Goal: Find contact information: Find contact information

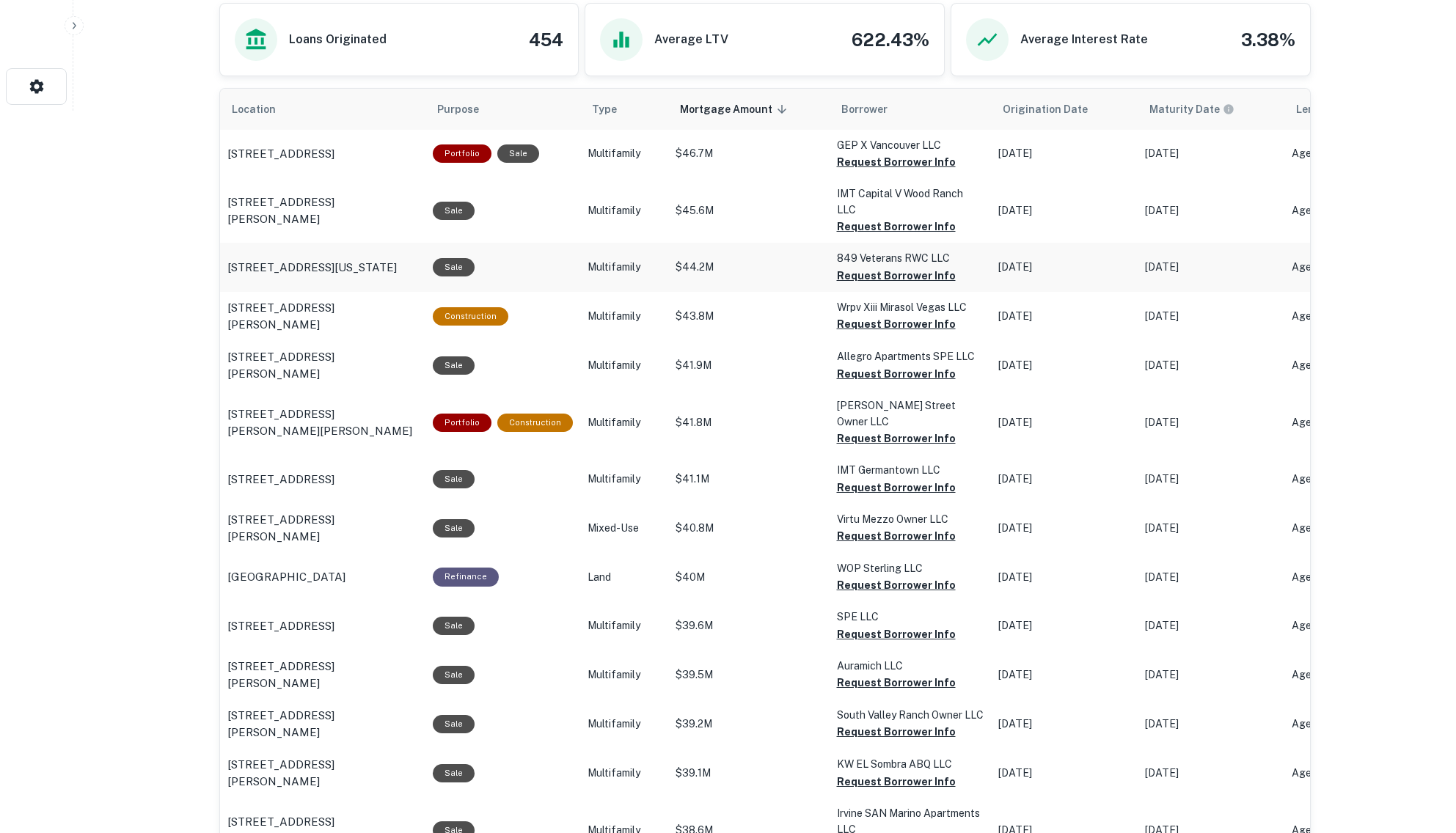
click at [892, 171] on button "Request Borrower Info" at bounding box center [896, 161] width 119 height 17
click at [882, 171] on button "Request Borrower Info" at bounding box center [896, 161] width 119 height 17
click at [875, 171] on button "Request Borrower Info" at bounding box center [896, 161] width 119 height 17
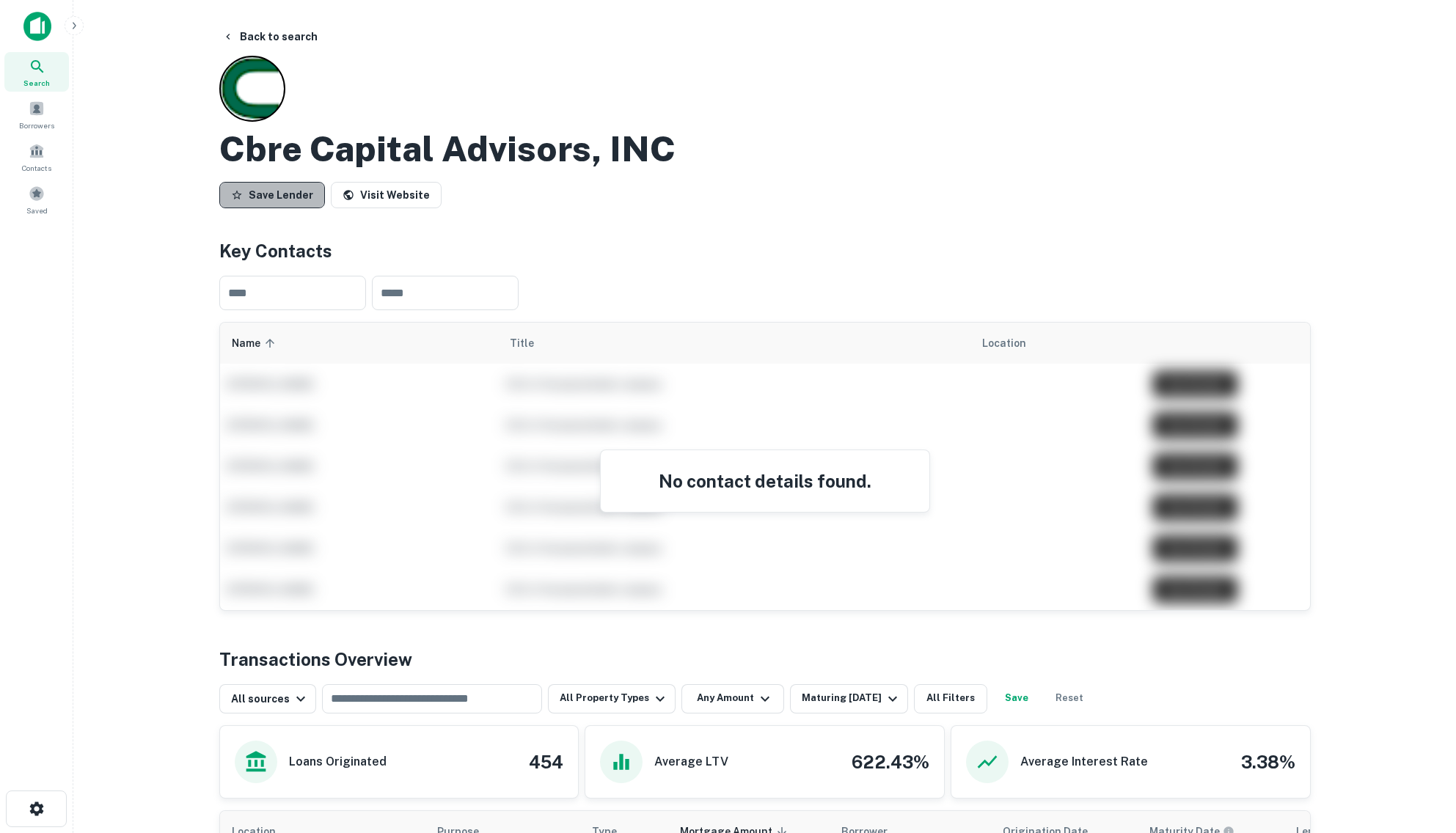
click at [280, 186] on button "Save Lender" at bounding box center [272, 195] width 105 height 27
click at [396, 189] on link "Visit Website" at bounding box center [392, 195] width 111 height 27
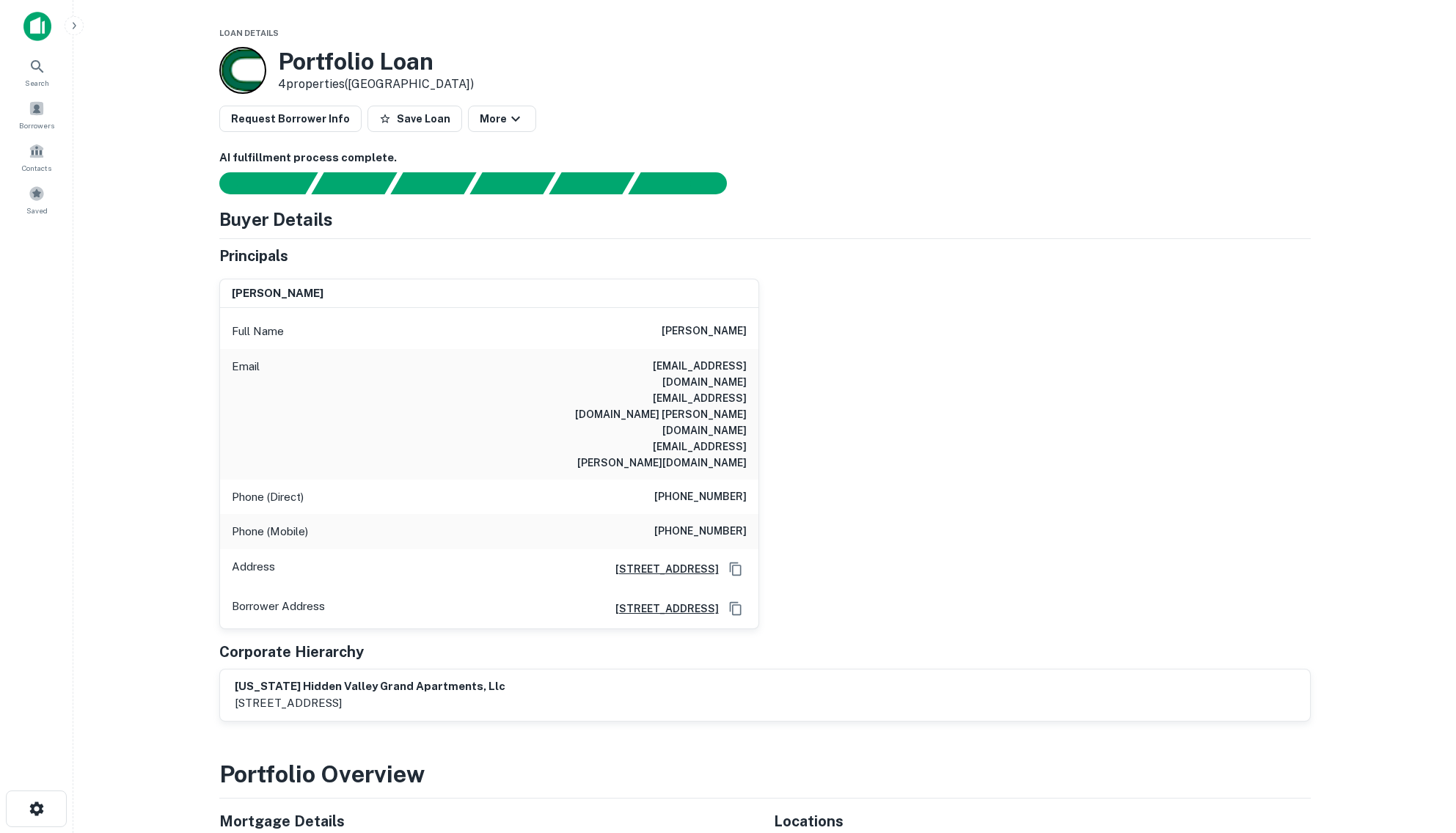
drag, startPoint x: 655, startPoint y: 335, endPoint x: 767, endPoint y: 332, distance: 112.0
click at [767, 332] on div "[PERSON_NAME] Full Name [PERSON_NAME] Email [EMAIL_ADDRESS][DOMAIN_NAME] [EMAIL…" at bounding box center [759, 448] width 1103 height 362
copy h6 "[PERSON_NAME]"
click at [736, 562] on icon "Copy Address" at bounding box center [736, 569] width 14 height 14
click at [507, 114] on icon "button" at bounding box center [515, 118] width 17 height 17
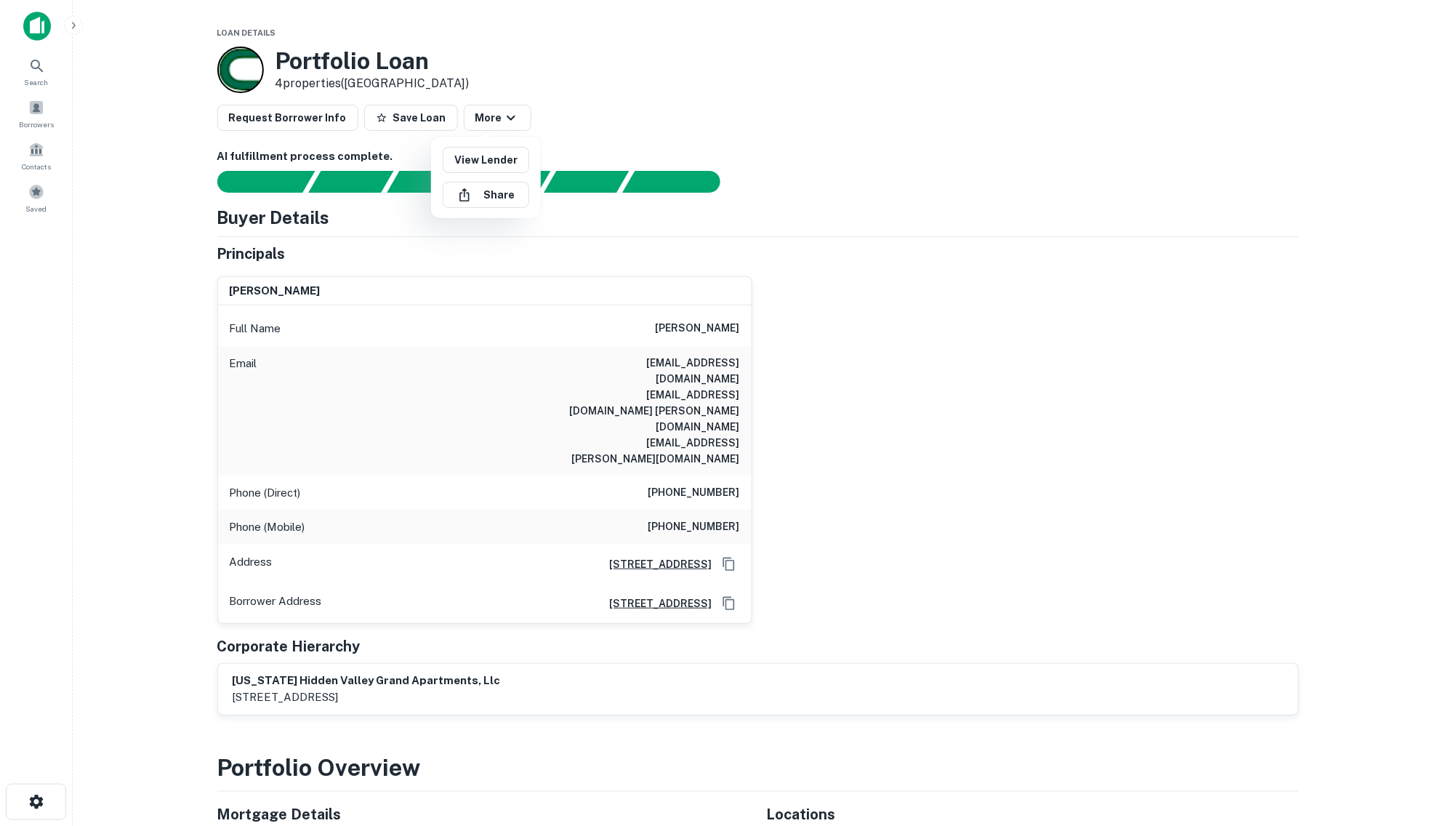
click at [189, 155] on div at bounding box center [728, 413] width 1456 height 826
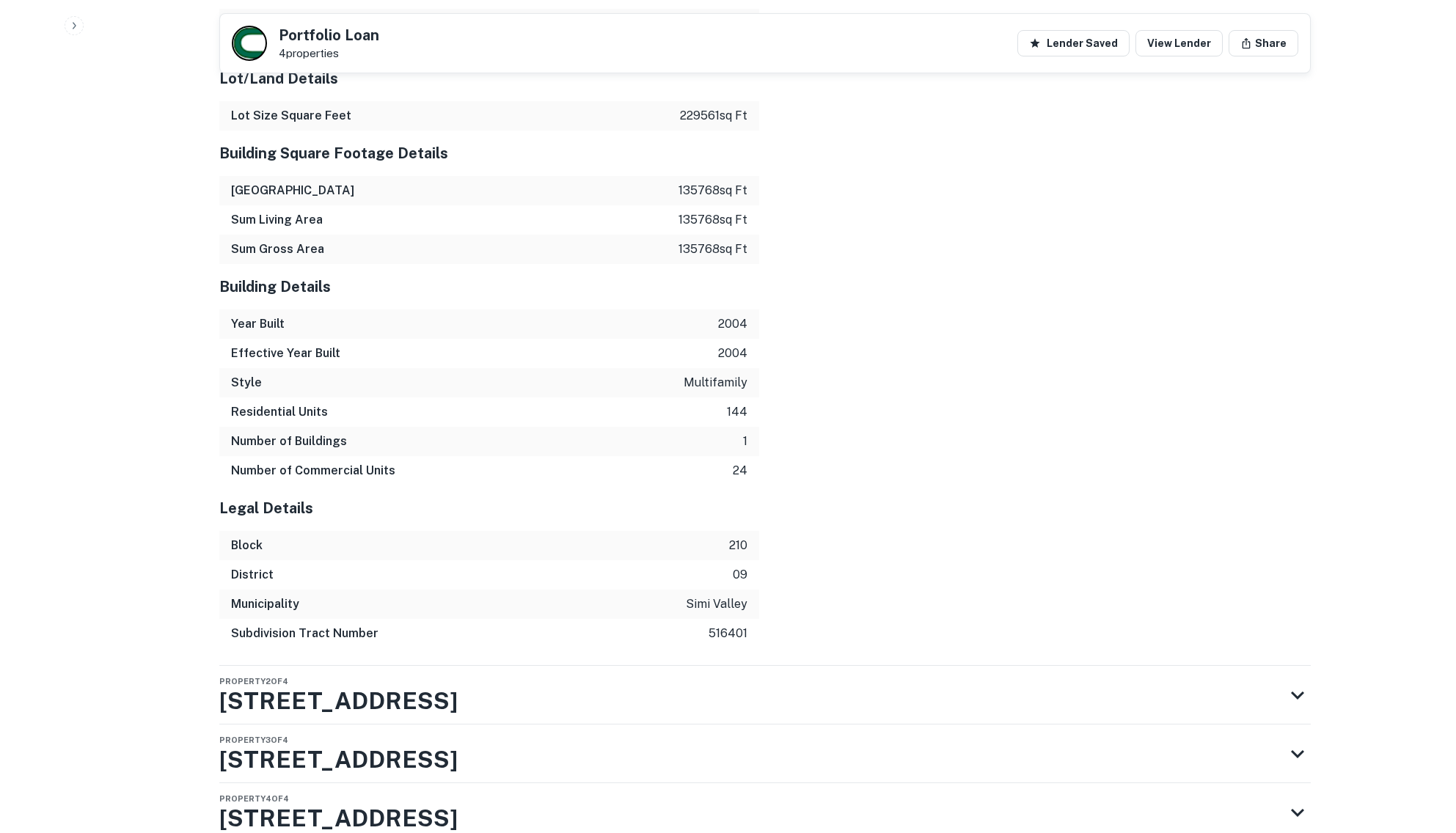
scroll to position [1787, 0]
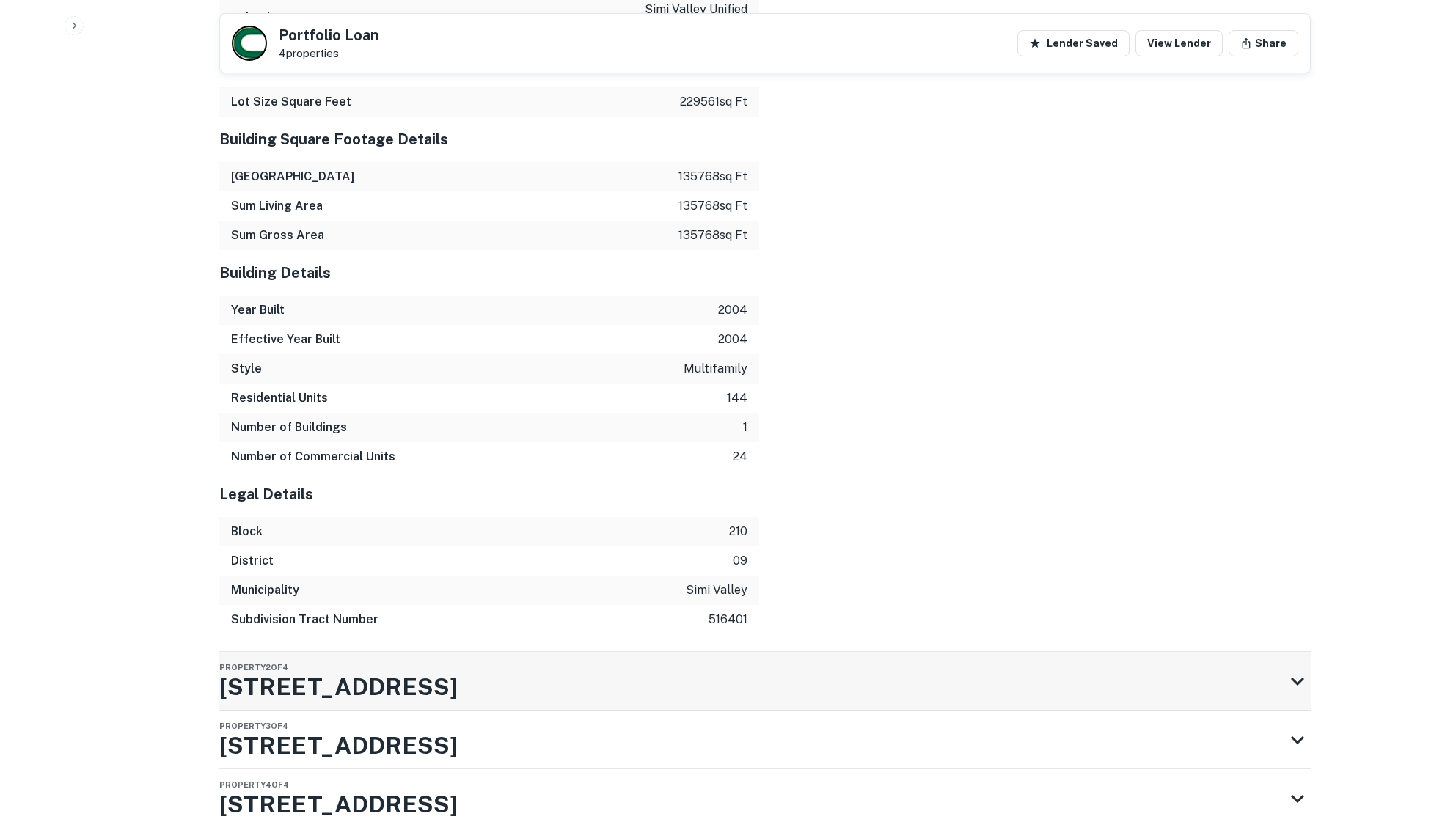
click at [1297, 668] on icon at bounding box center [1298, 681] width 27 height 27
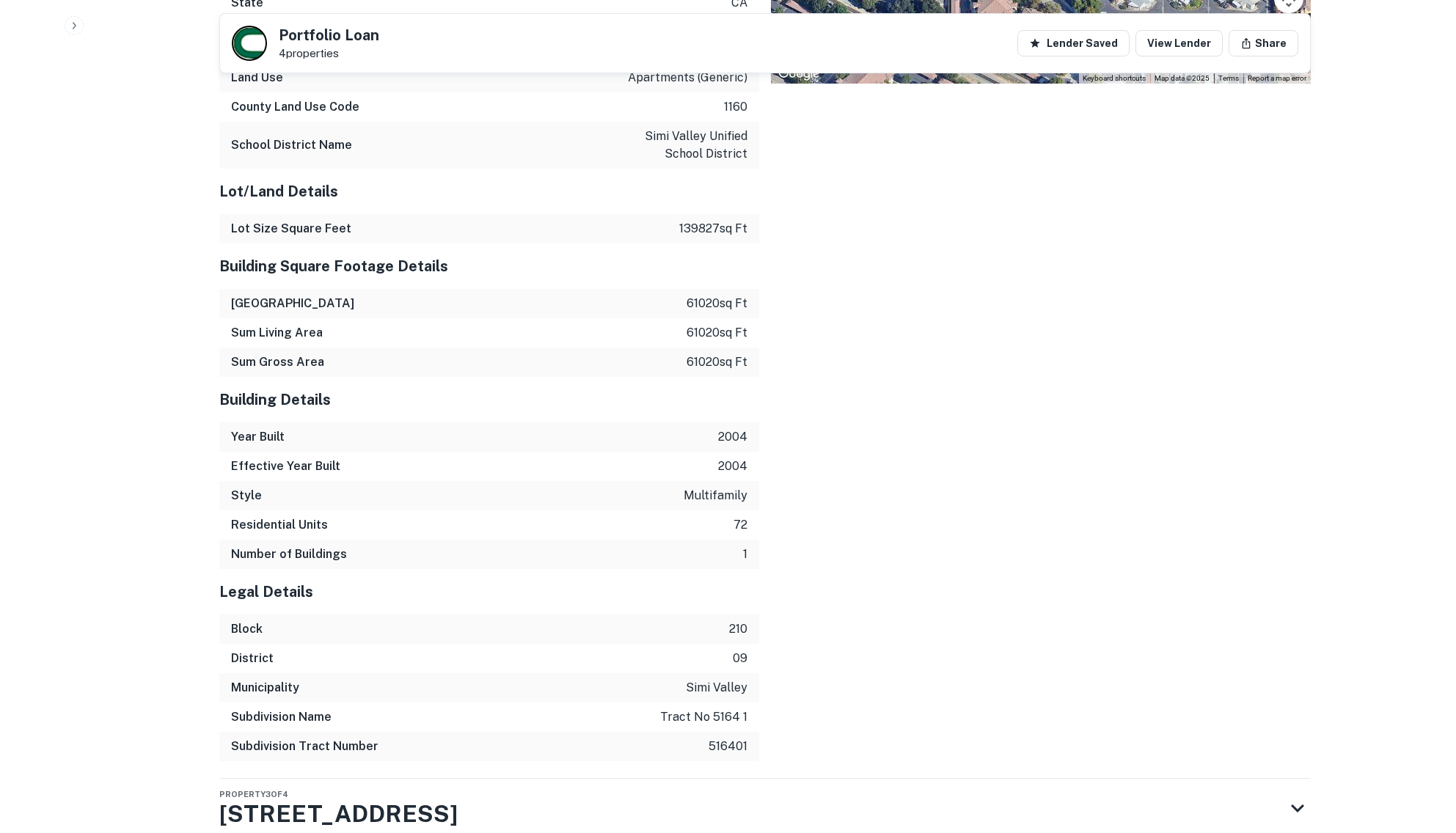
scroll to position [2816, 0]
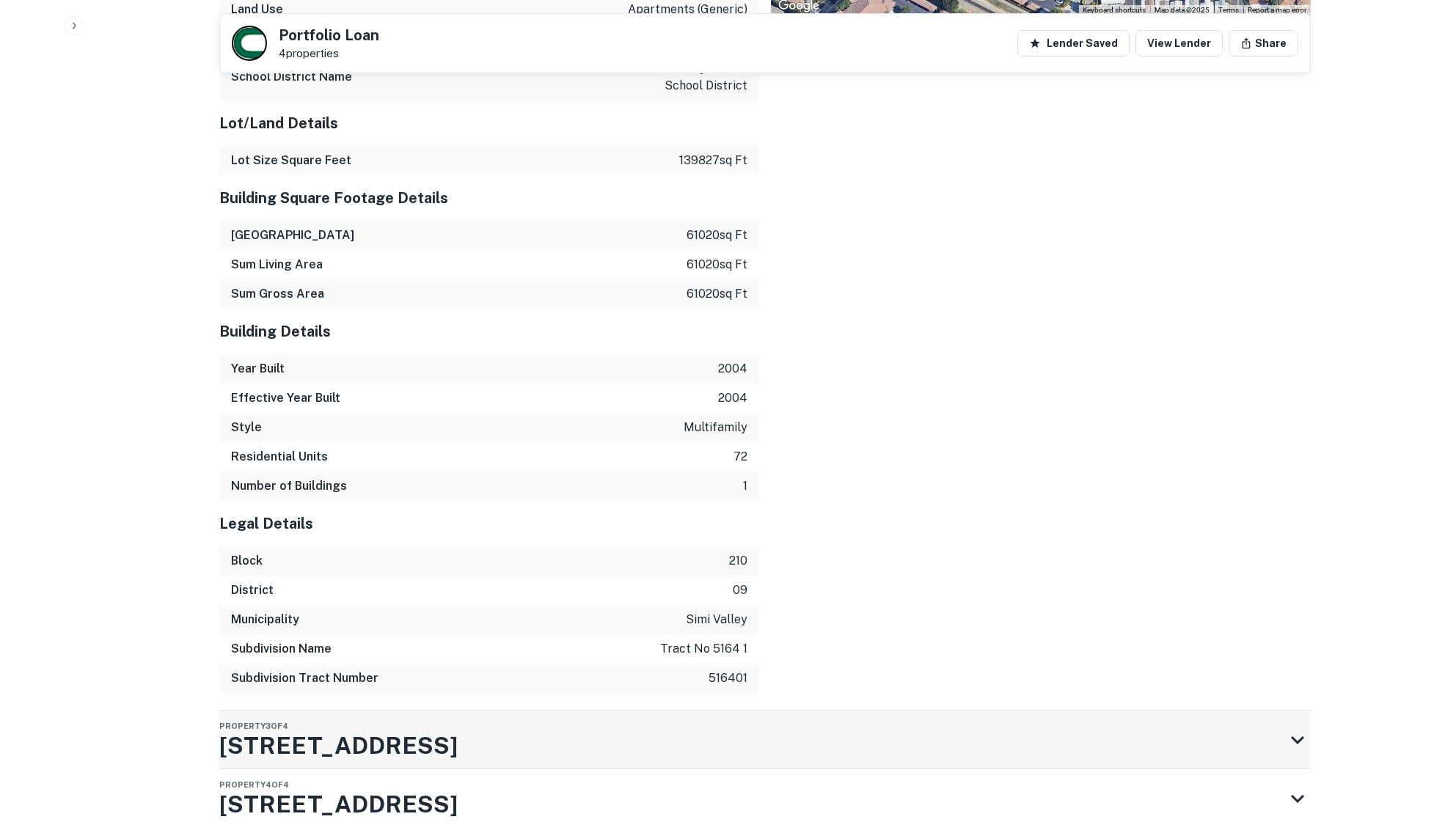
click at [1289, 727] on icon at bounding box center [1298, 740] width 27 height 27
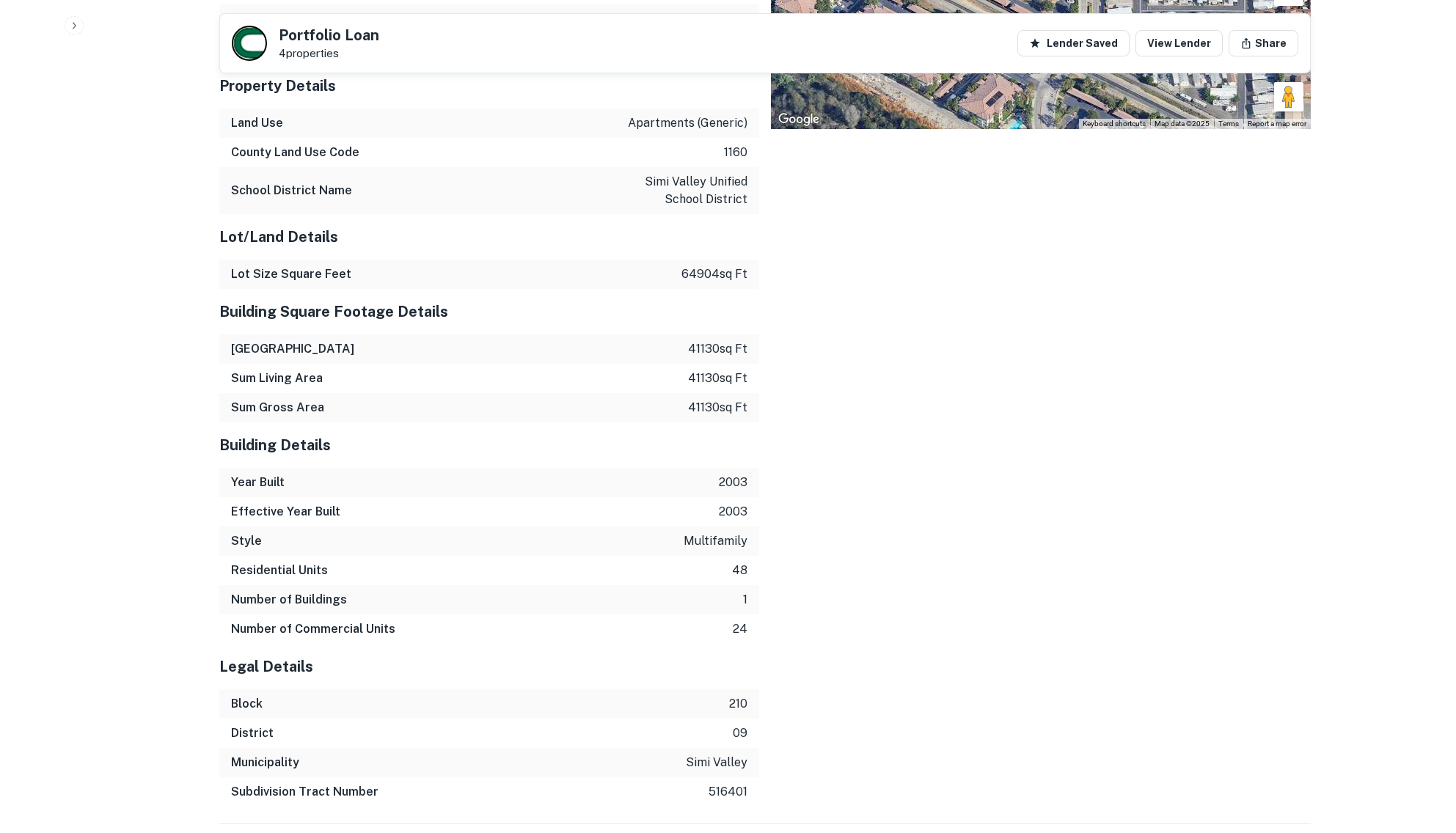
scroll to position [3844, 0]
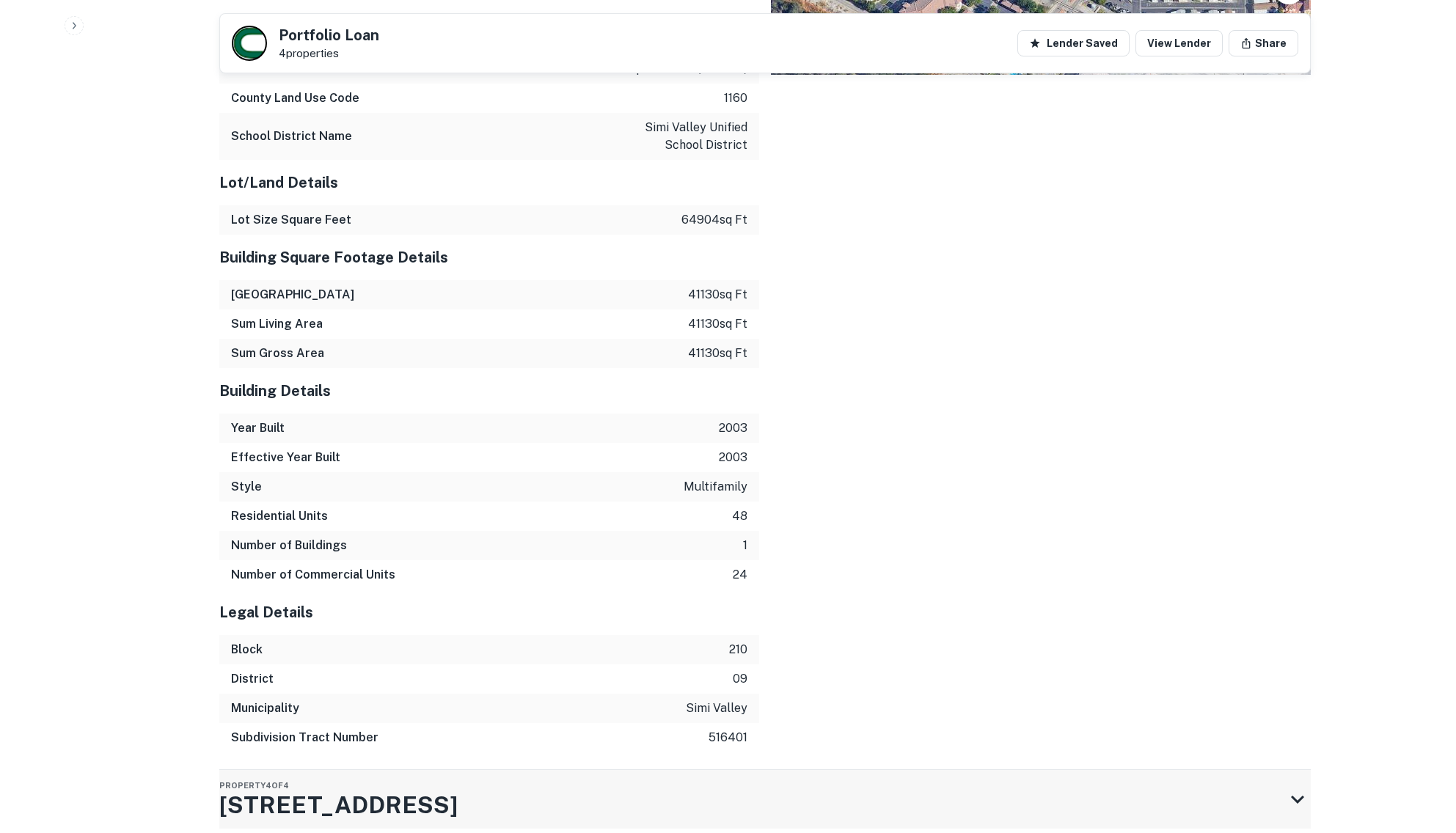
click at [1296, 786] on icon at bounding box center [1298, 799] width 27 height 27
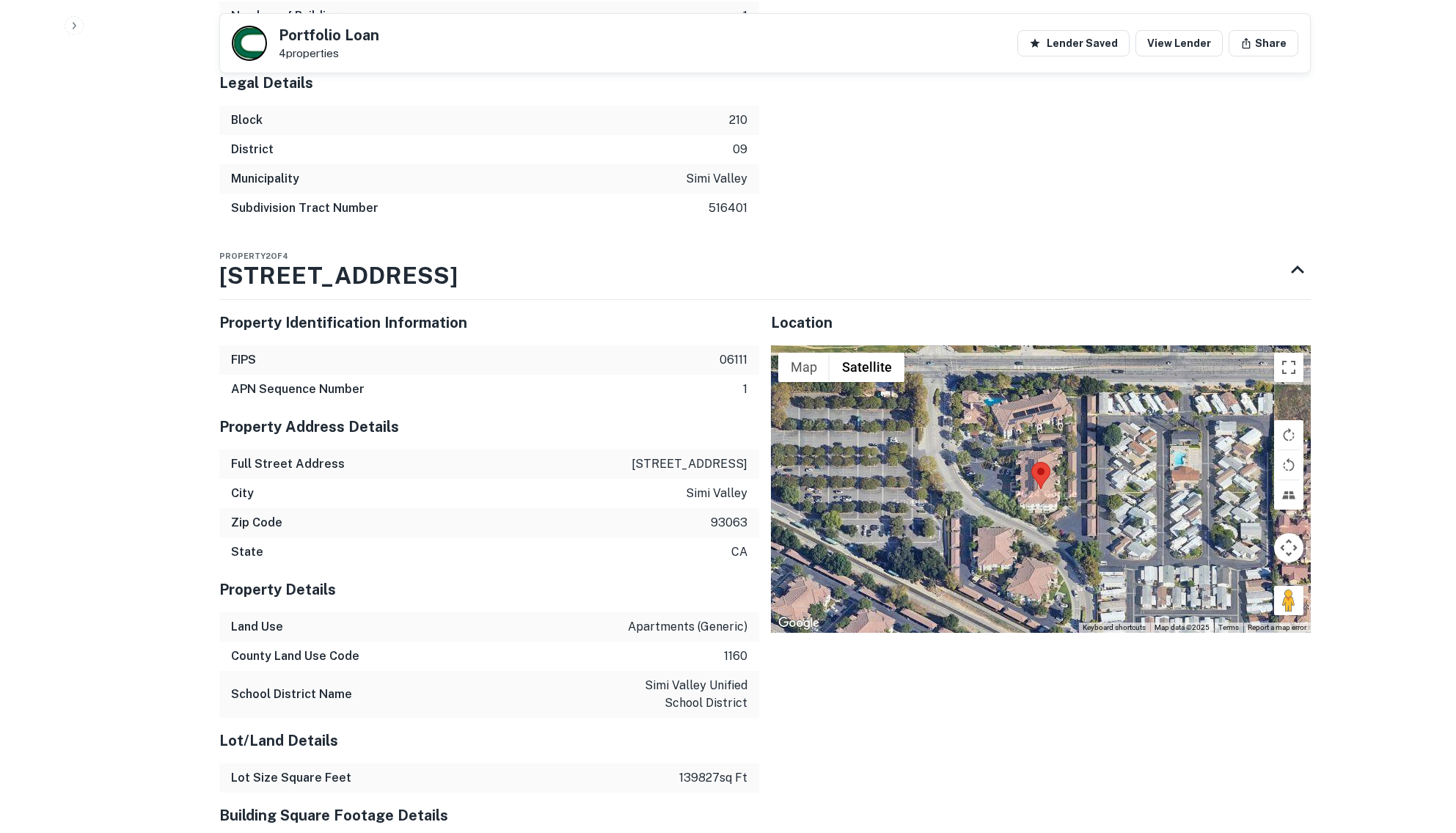
scroll to position [2292, 0]
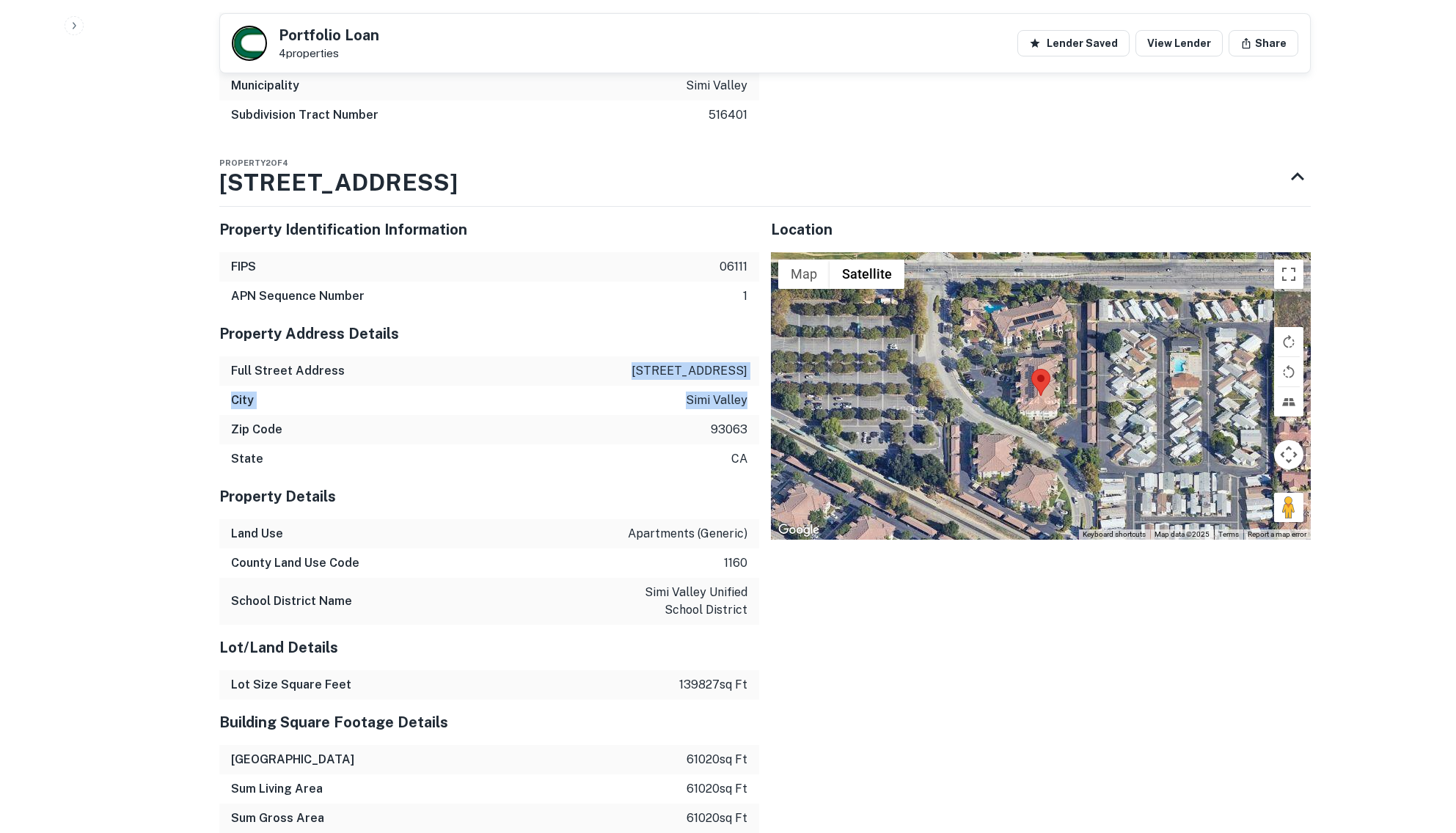
drag, startPoint x: 633, startPoint y: 308, endPoint x: 746, endPoint y: 328, distance: 114.8
click at [746, 328] on div "Property Address Details Full Street Address [STREET_ADDRESS][US_STATE]" at bounding box center [489, 392] width 540 height 163
copy div "[STREET_ADDRESS]"
